Goal: Information Seeking & Learning: Learn about a topic

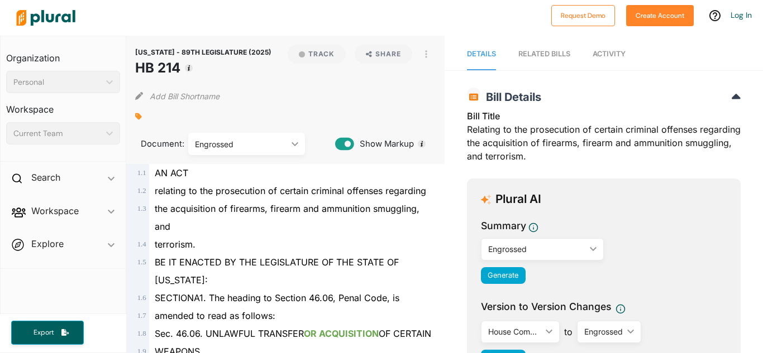
scroll to position [373, 0]
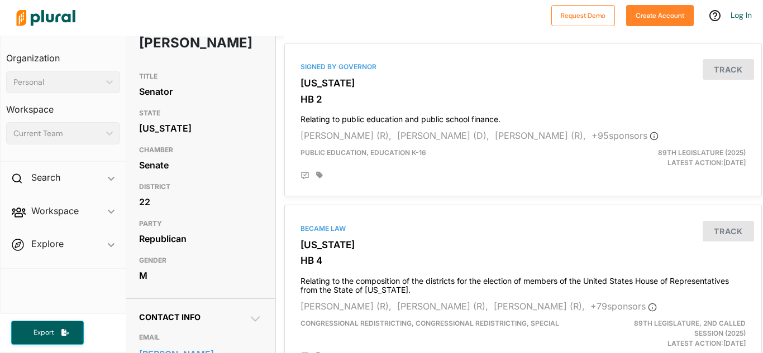
scroll to position [84, 1]
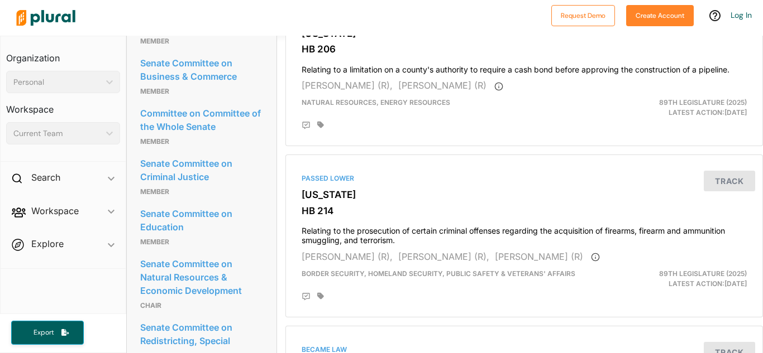
scroll to position [1076, 0]
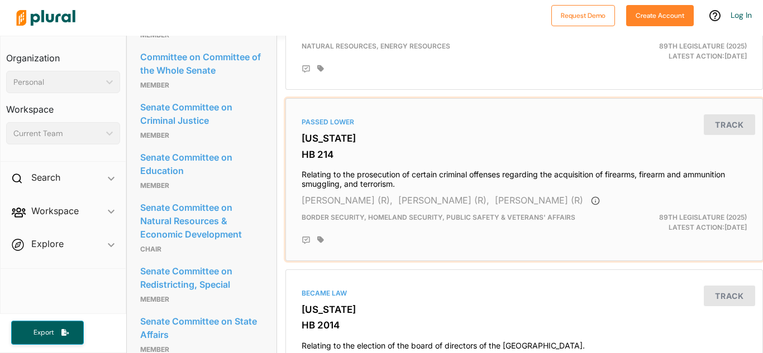
click at [353, 167] on h4 "Relating to the prosecution of certain criminal offenses regarding the acquisit…" at bounding box center [523, 177] width 445 height 25
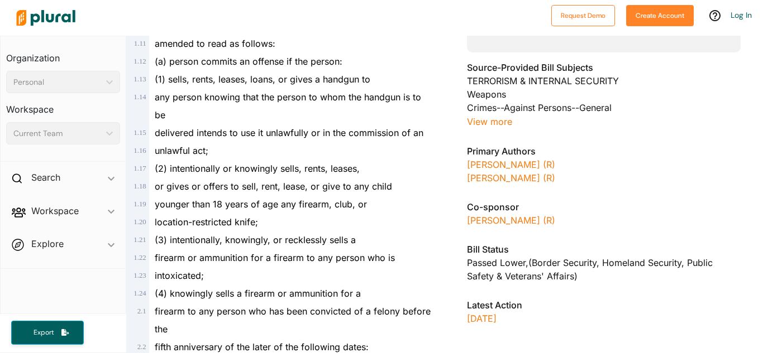
scroll to position [345, 0]
